Goal: Task Accomplishment & Management: Manage account settings

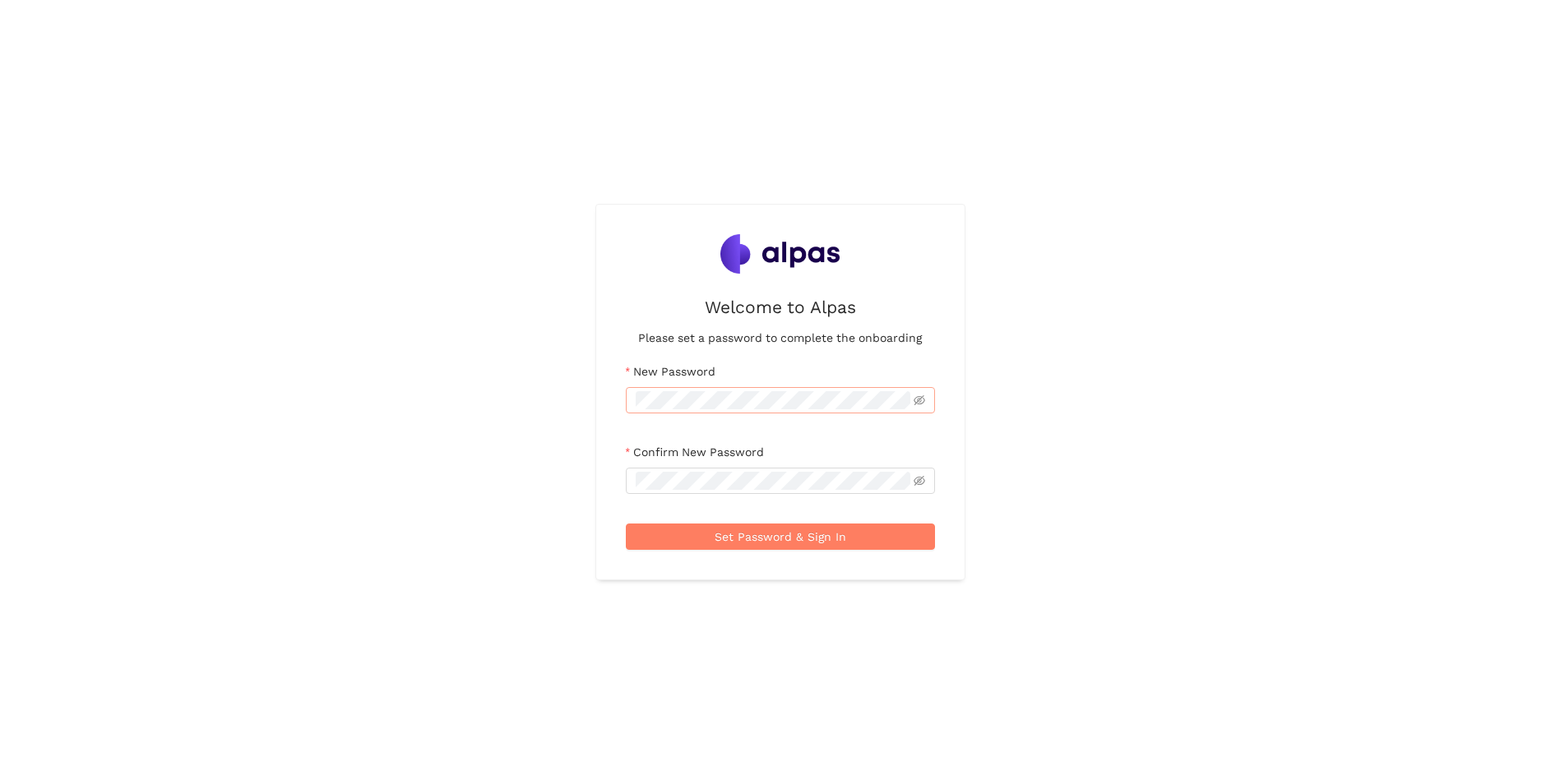
click at [728, 387] on span at bounding box center [780, 400] width 309 height 27
click at [865, 545] on button "Set Password & Sign In" at bounding box center [780, 537] width 309 height 27
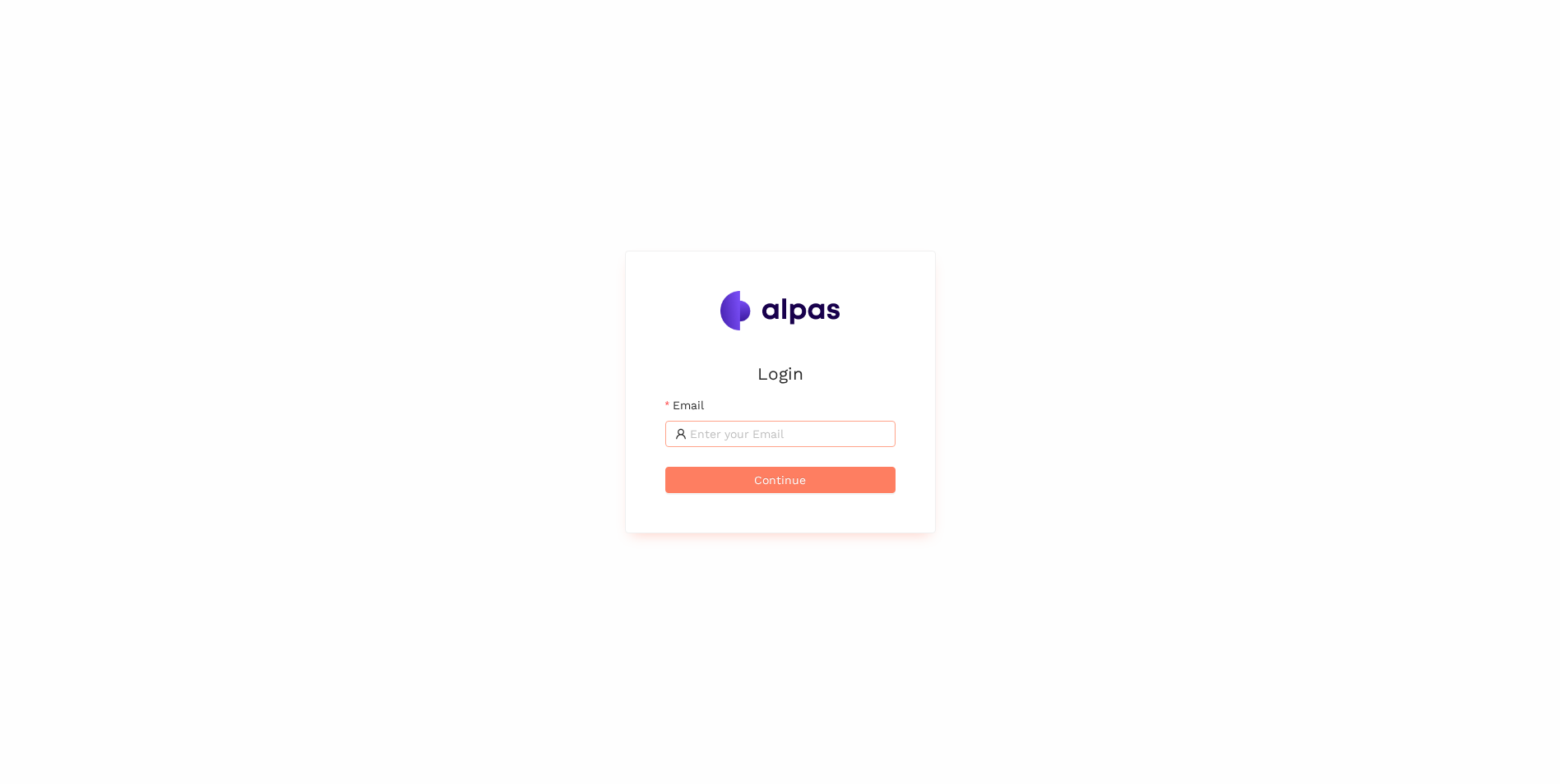
click at [772, 443] on span at bounding box center [780, 434] width 230 height 27
click at [831, 428] on input "c.ue" at bounding box center [788, 433] width 196 height 18
type input "c.ue"
click at [691, 482] on button "Continue" at bounding box center [780, 479] width 230 height 27
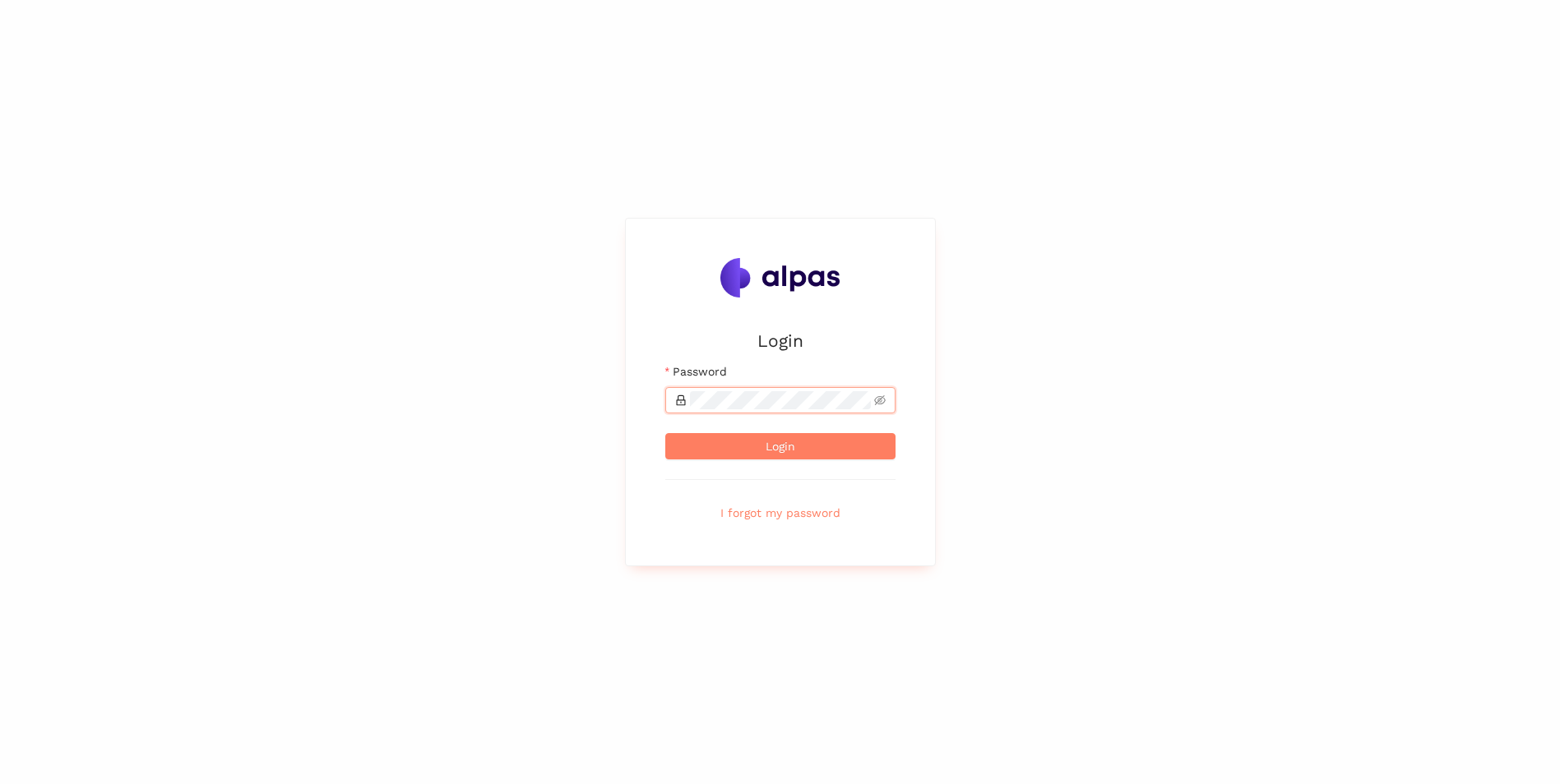
click at [665, 433] on button "Login" at bounding box center [780, 446] width 230 height 27
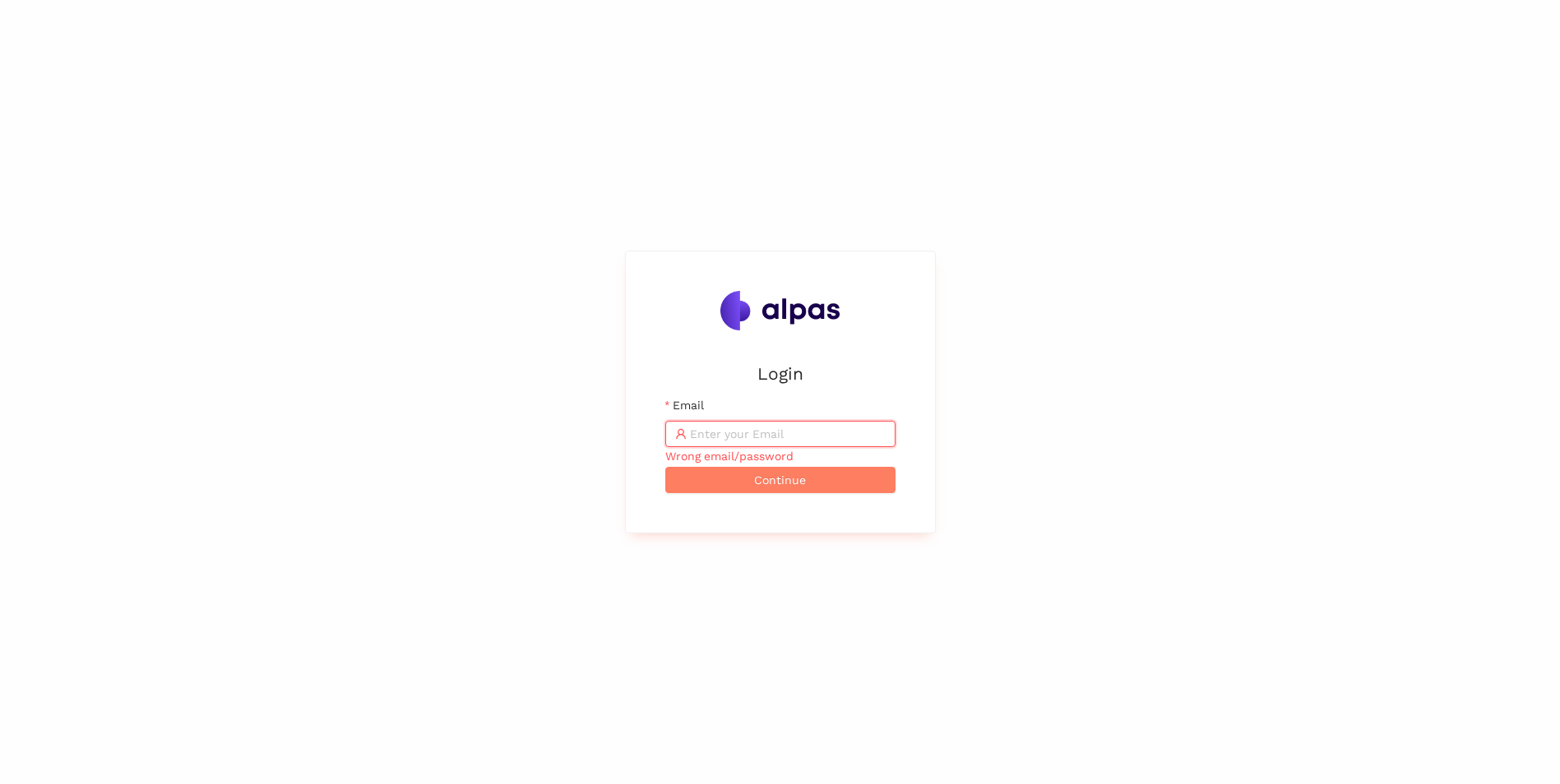
click at [766, 435] on input "Email" at bounding box center [788, 433] width 196 height 18
type input "[EMAIL_ADDRESS][DOMAIN_NAME]"
click at [616, 409] on div "Login Email [EMAIL_ADDRESS][DOMAIN_NAME] Wrong email/password Continue" at bounding box center [780, 392] width 1560 height 784
click at [698, 477] on button "Continue" at bounding box center [780, 479] width 230 height 27
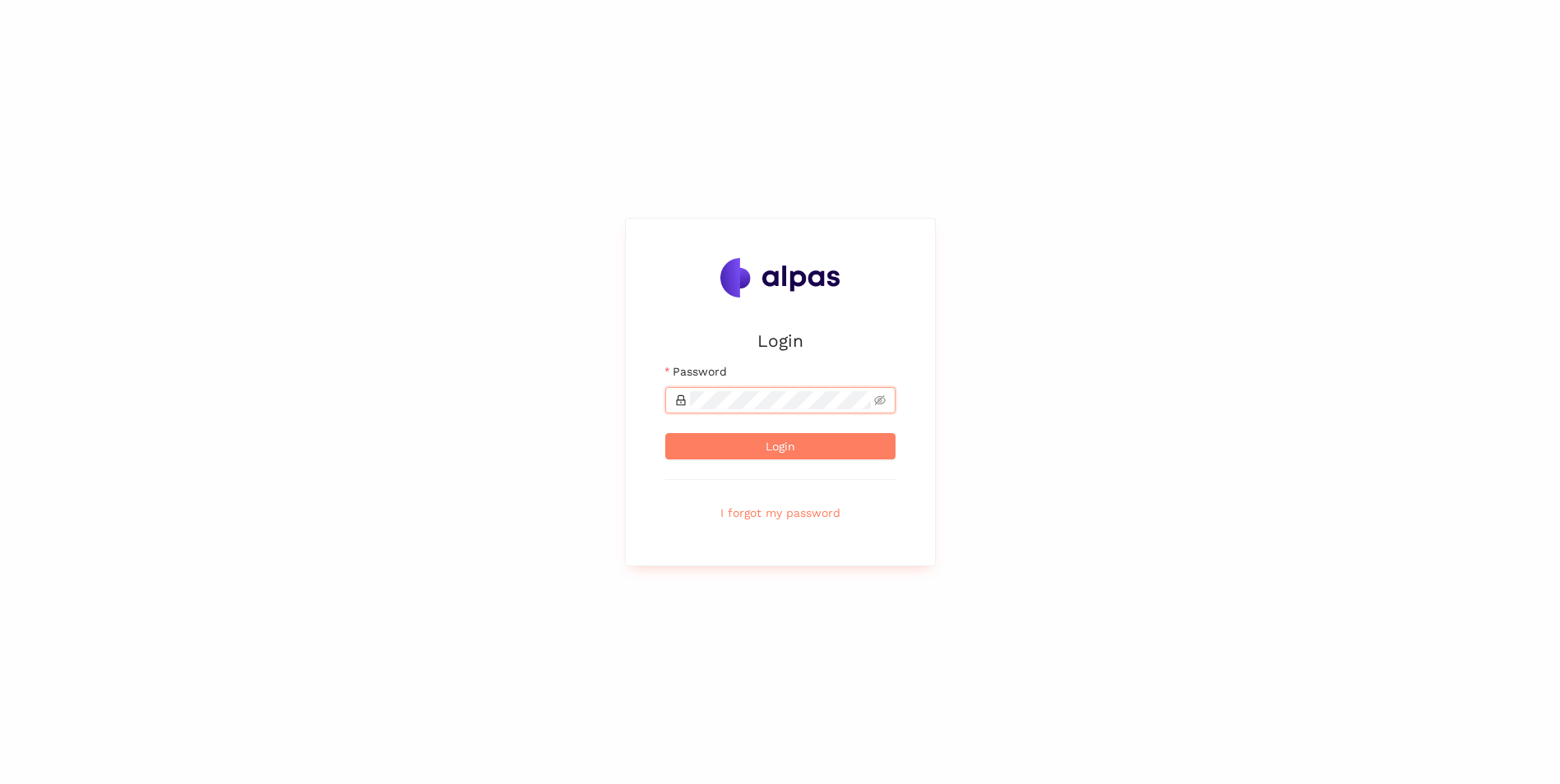
click at [665, 433] on button "Login" at bounding box center [780, 446] width 230 height 27
